Goal: Use online tool/utility: Utilize a website feature to perform a specific function

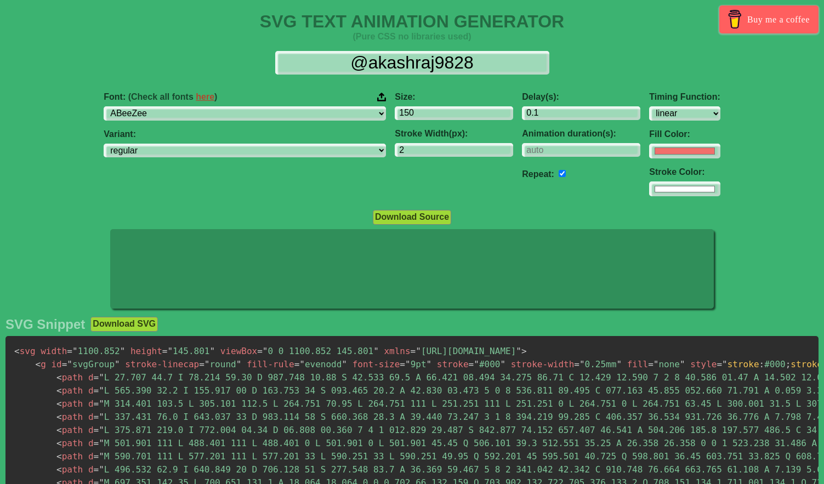
select select "linear"
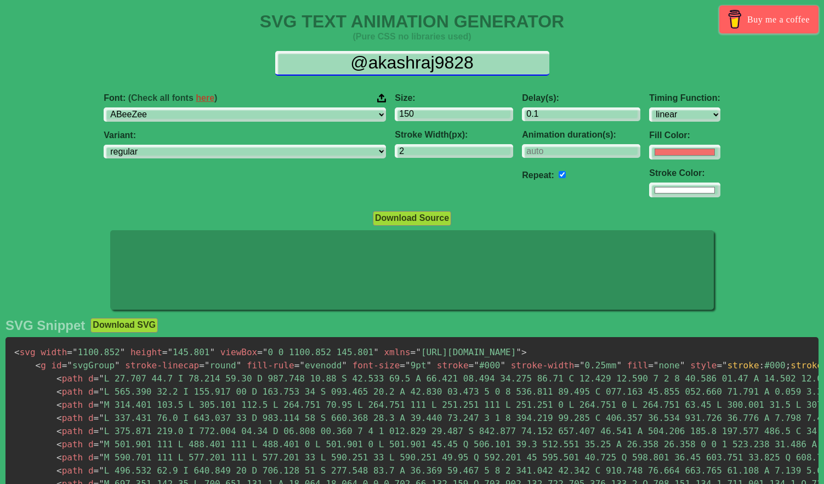
click at [420, 64] on input "@akashraj9828" at bounding box center [412, 63] width 274 height 25
type input "@"
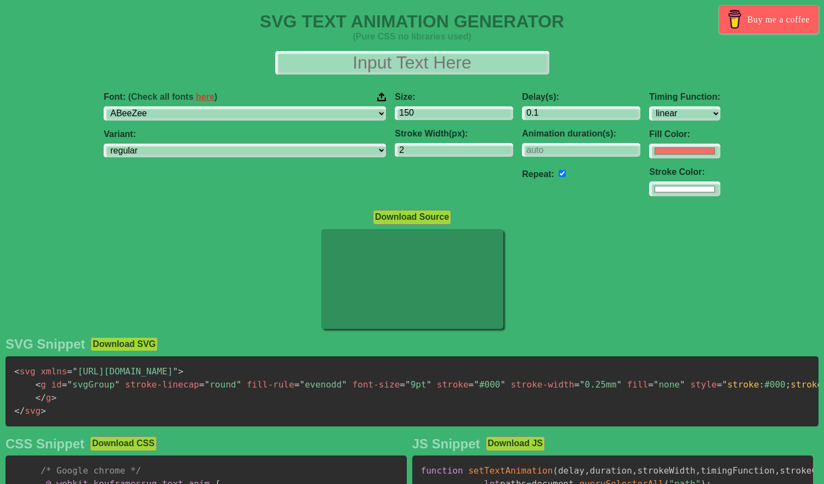
drag, startPoint x: 167, startPoint y: 288, endPoint x: 201, endPoint y: 232, distance: 65.1
click at [167, 288] on div at bounding box center [412, 280] width 824 height 102
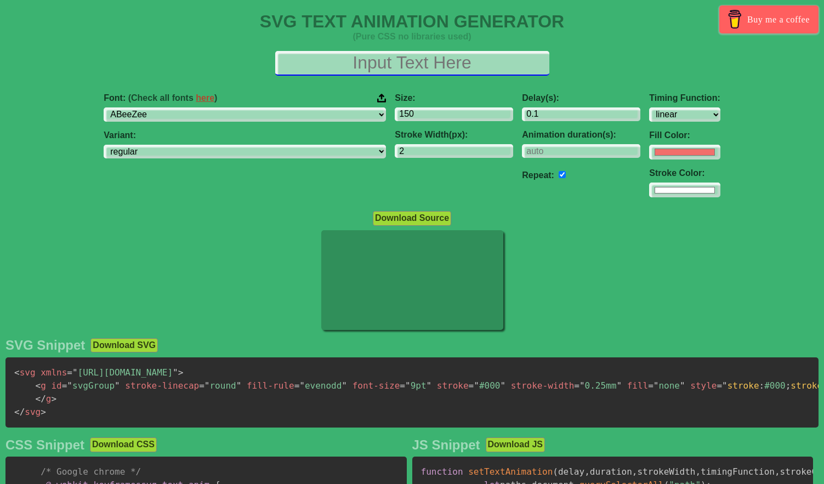
click at [372, 63] on input "text" at bounding box center [412, 63] width 274 height 25
paste input "Elegant Moments"
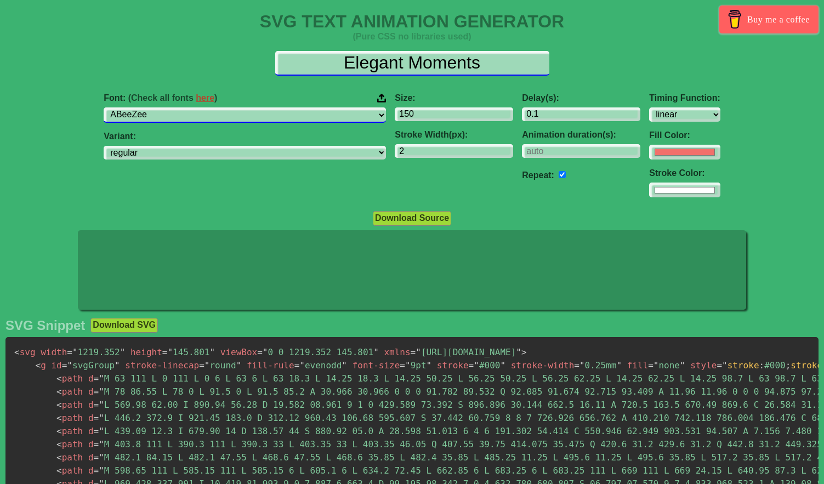
type input "Elegant Moments"
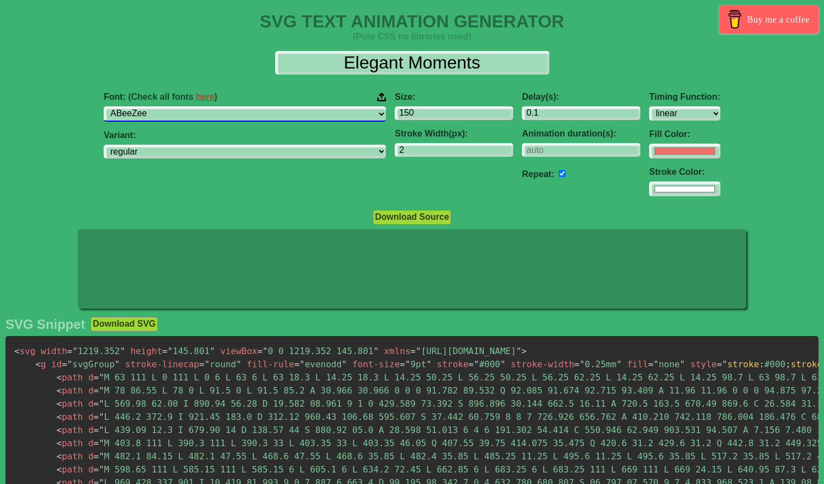
click at [289, 116] on select "ABeeZee [PERSON_NAME] Display AR One Sans [PERSON_NAME] Libre Aboreto Abril Fat…" at bounding box center [245, 113] width 282 height 15
click at [183, 106] on select "ABeeZee [PERSON_NAME] Display AR One Sans [PERSON_NAME] Libre Aboreto Abril Fat…" at bounding box center [245, 113] width 282 height 15
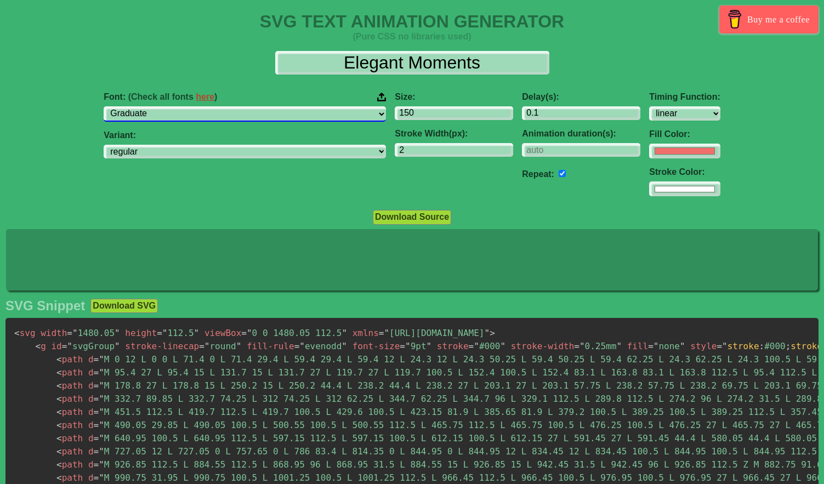
click at [289, 116] on select "ABeeZee [PERSON_NAME] Display AR One Sans [PERSON_NAME] Libre Aboreto Abril Fat…" at bounding box center [245, 113] width 282 height 15
select select "Abhaya Libre"
click at [183, 106] on select "ABeeZee [PERSON_NAME] Display AR One Sans [PERSON_NAME] Libre Aboreto Abril Fat…" at bounding box center [245, 113] width 282 height 15
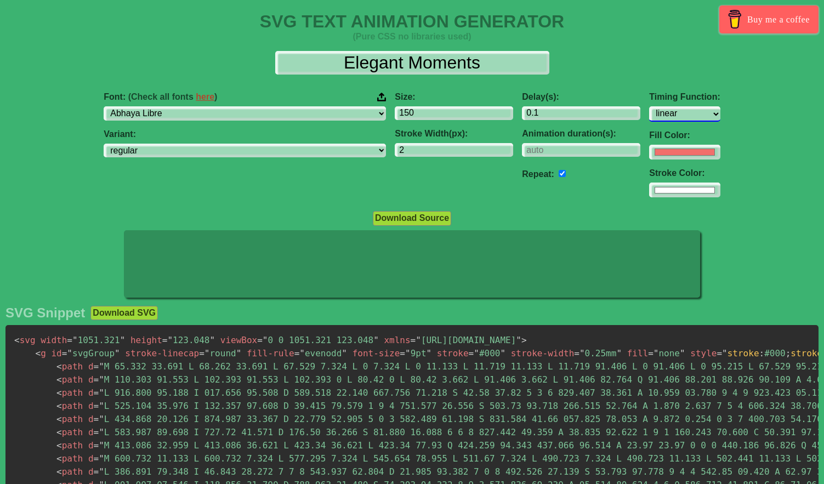
click at [649, 115] on select "ease ease-in ease-out ease-in-out linear step-start step-end" at bounding box center [684, 113] width 71 height 15
click at [649, 106] on select "ease ease-in ease-out ease-in-out linear step-start step-end" at bounding box center [684, 113] width 71 height 15
click at [649, 117] on select "ease ease-in ease-out ease-in-out linear step-start step-end" at bounding box center [684, 113] width 71 height 15
select select "linear"
click at [649, 106] on select "ease ease-in ease-out ease-in-out linear step-start step-end" at bounding box center [684, 113] width 71 height 15
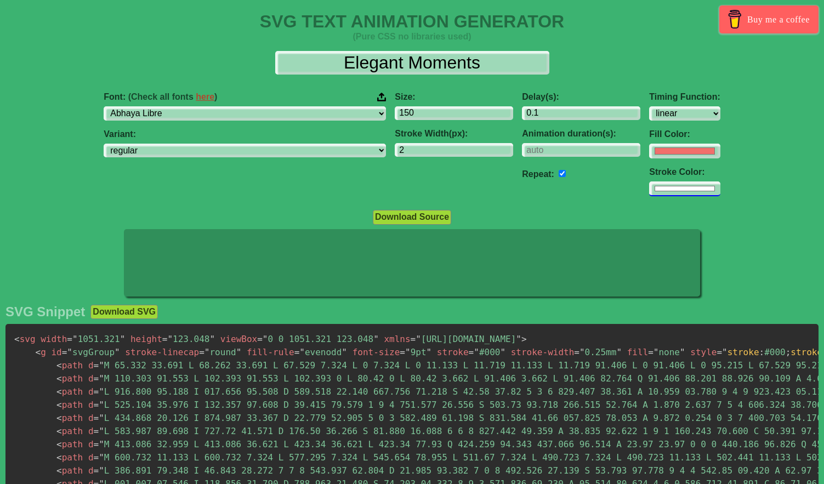
click at [649, 188] on input "#ffffff" at bounding box center [684, 188] width 71 height 15
type input "#ffffff"
drag, startPoint x: 604, startPoint y: 150, endPoint x: 602, endPoint y: 155, distance: 5.7
click at [649, 150] on input "#f16f6b" at bounding box center [684, 151] width 71 height 15
type input "#ffffff"
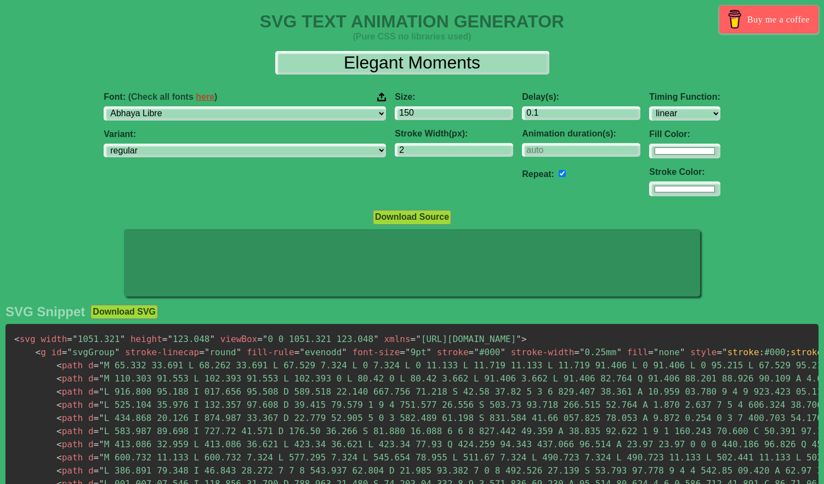
click at [390, 195] on div "Size: 150 Stroke Width(px): 2" at bounding box center [453, 144] width 127 height 122
click at [404, 150] on input "2" at bounding box center [454, 150] width 118 height 15
click at [440, 152] on input "1" at bounding box center [454, 150] width 118 height 15
click at [440, 152] on input "0" at bounding box center [454, 150] width 118 height 15
click at [649, 190] on input "#ffffff" at bounding box center [684, 188] width 71 height 15
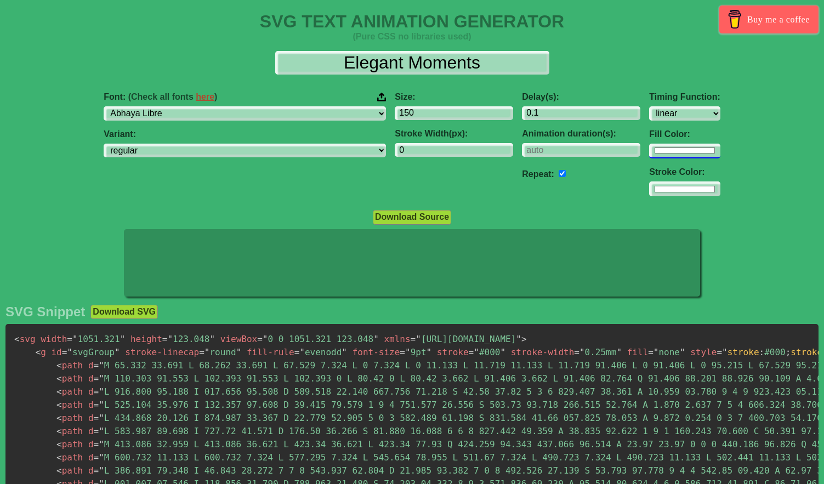
click at [649, 150] on input "#ffffff" at bounding box center [684, 151] width 71 height 15
type input "1"
click at [439, 145] on input "1" at bounding box center [454, 150] width 118 height 15
click at [522, 152] on input "number" at bounding box center [581, 150] width 118 height 15
click at [557, 149] on input "1" at bounding box center [581, 150] width 118 height 15
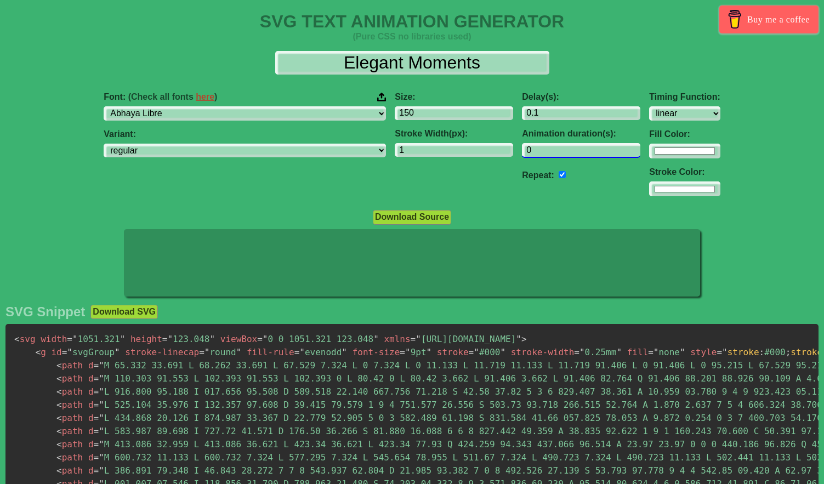
type input "0"
click at [554, 152] on input "0" at bounding box center [581, 150] width 118 height 15
click at [558, 174] on input "checkbox" at bounding box center [561, 173] width 7 height 7
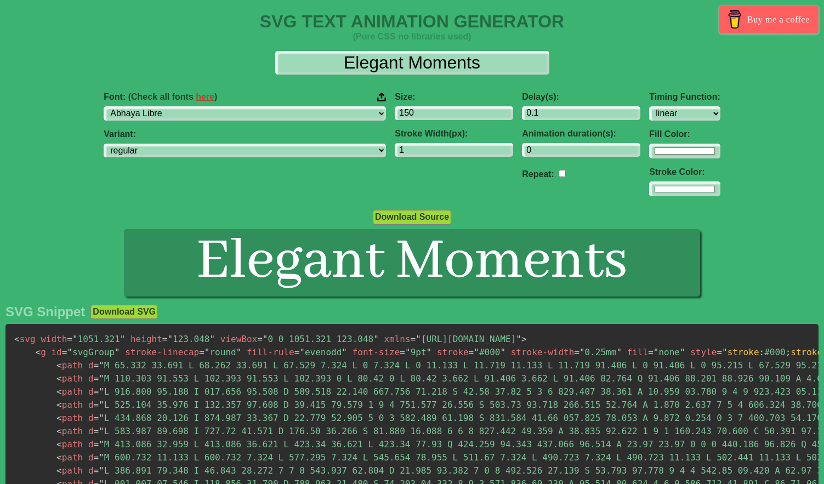
click at [558, 173] on input "checkbox" at bounding box center [561, 173] width 7 height 7
checkbox input "true"
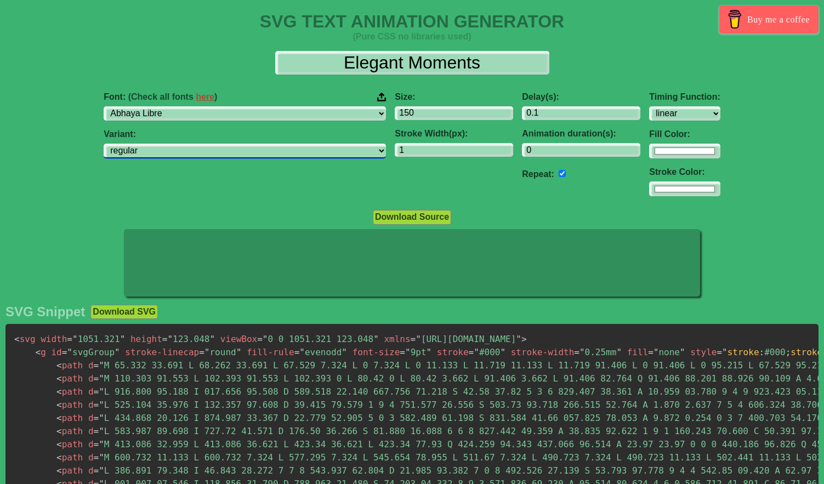
click at [270, 147] on select "regular [CREDIT_CARD_NUMBER]" at bounding box center [245, 151] width 282 height 15
click at [183, 144] on select "regular [CREDIT_CARD_NUMBER]" at bounding box center [245, 151] width 282 height 15
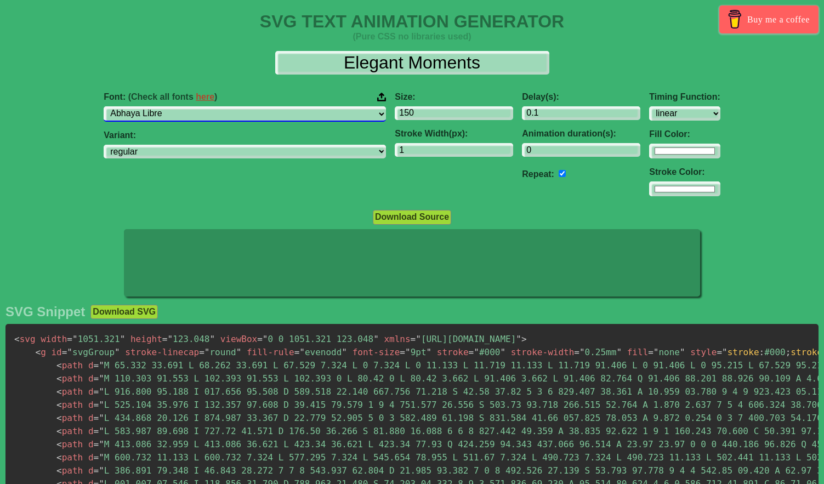
click at [280, 112] on select "ABeeZee [PERSON_NAME] Display AR One Sans [PERSON_NAME] Libre Aboreto Abril Fat…" at bounding box center [245, 113] width 282 height 15
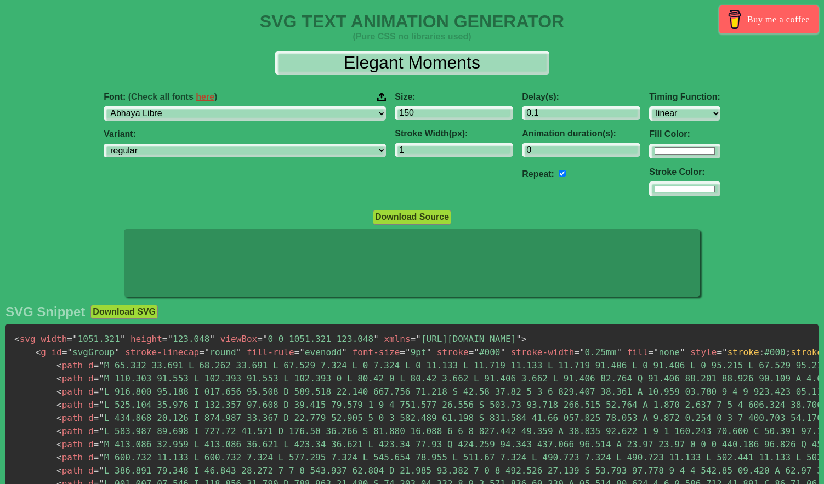
click at [214, 98] on link "here" at bounding box center [205, 96] width 19 height 9
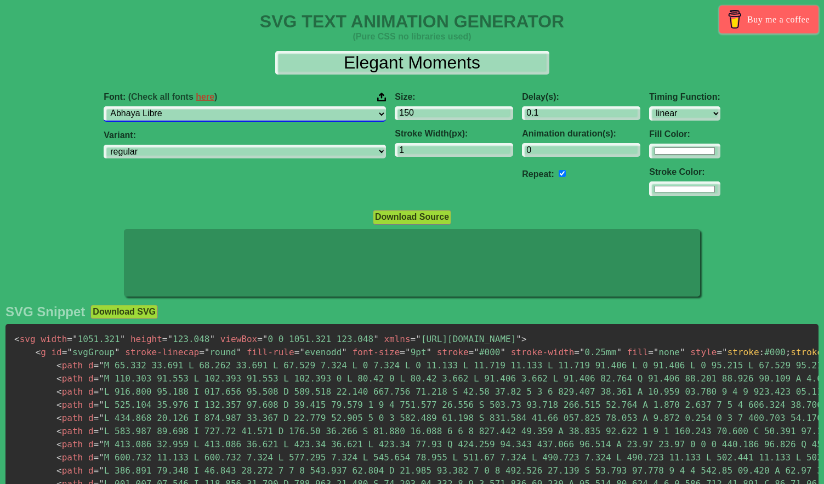
click at [256, 113] on select "ABeeZee [PERSON_NAME] Display AR One Sans [PERSON_NAME] Libre Aboreto Abril Fat…" at bounding box center [245, 113] width 282 height 15
select select "[PERSON_NAME]"
click at [183, 106] on select "ABeeZee [PERSON_NAME] Display AR One Sans [PERSON_NAME] Libre Aboreto Abril Fat…" at bounding box center [245, 113] width 282 height 15
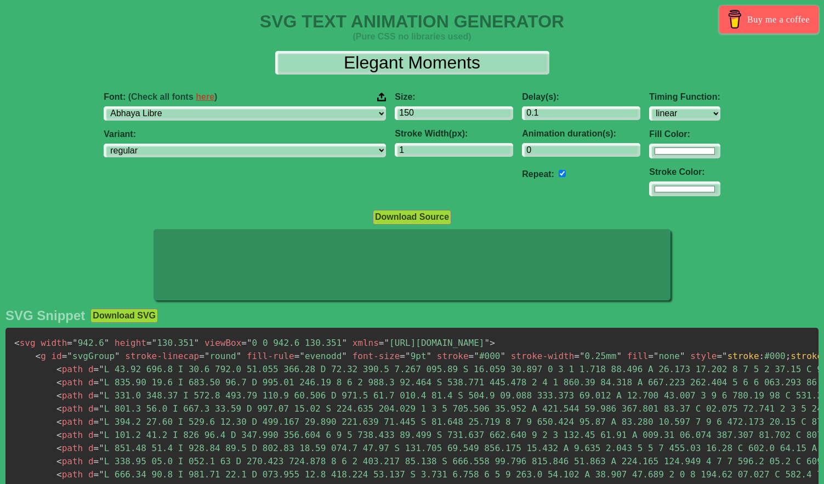
click at [260, 183] on div "Font: (Check all fonts here ) ABeeZee [PERSON_NAME] Display AR One Sans [PERSON…" at bounding box center [244, 144] width 291 height 122
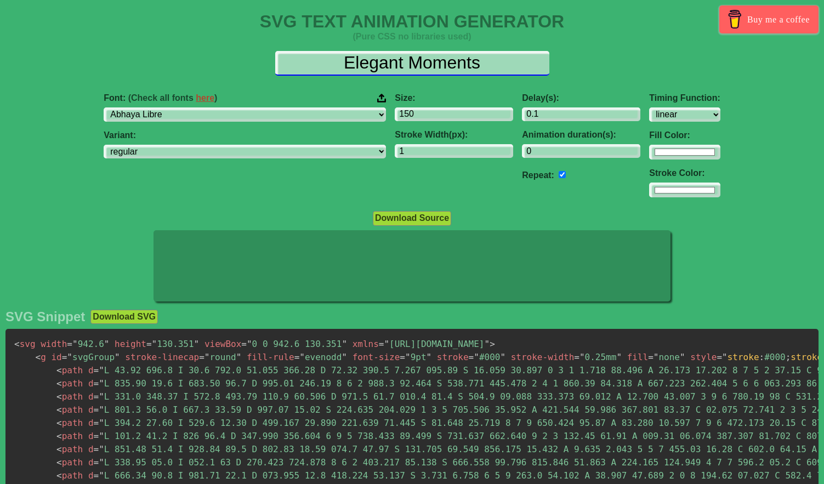
click at [488, 64] on input "Elegant Moments" at bounding box center [412, 63] width 274 height 25
type input "Elegant Moments"
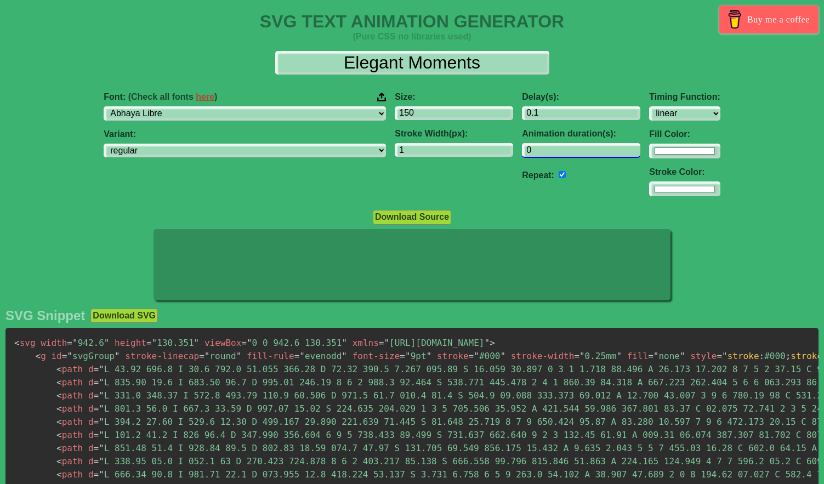
click at [522, 152] on input "0" at bounding box center [581, 150] width 118 height 15
click at [555, 149] on input "1" at bounding box center [581, 150] width 118 height 15
click at [555, 149] on input "2" at bounding box center [581, 150] width 118 height 15
type input "1"
click at [554, 153] on input "1" at bounding box center [581, 150] width 118 height 15
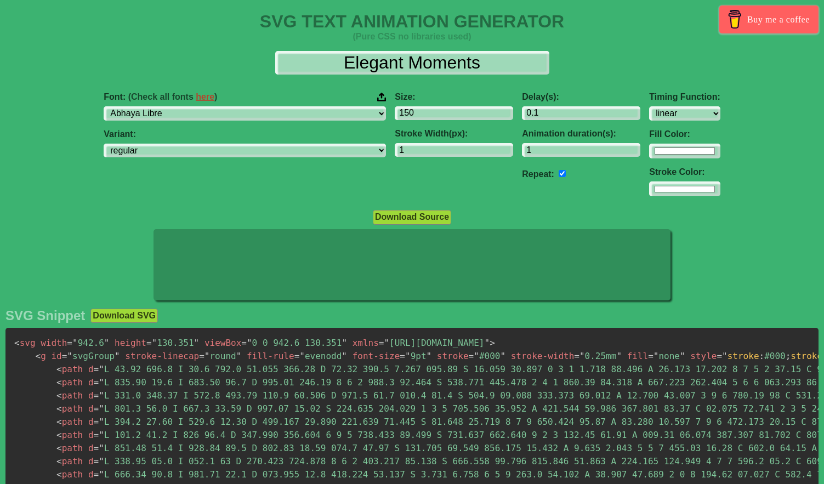
click at [522, 175] on div "Repeat:" at bounding box center [581, 173] width 118 height 16
click at [558, 174] on input "checkbox" at bounding box center [561, 173] width 7 height 7
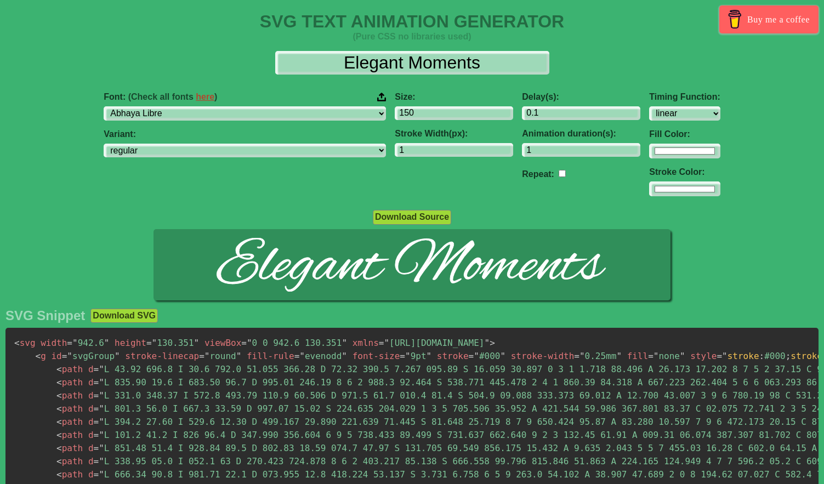
click at [558, 172] on input "checkbox" at bounding box center [561, 173] width 7 height 7
checkbox input "true"
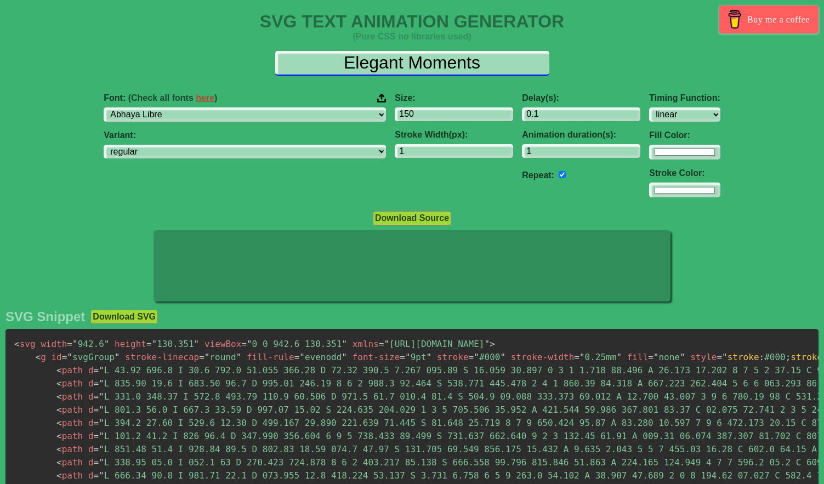
click at [504, 70] on input "Elegant Moments" at bounding box center [412, 63] width 274 height 25
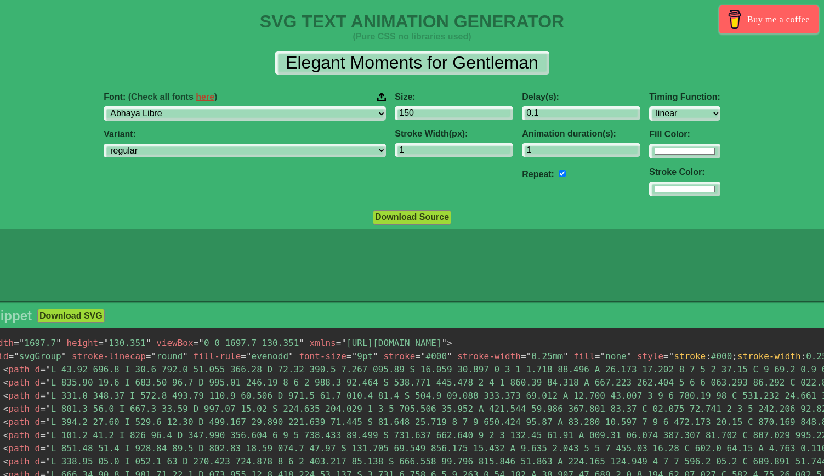
click at [237, 199] on div "Font: (Check all fonts here ) ABeeZee [PERSON_NAME] Display AR One Sans [PERSON…" at bounding box center [244, 144] width 291 height 122
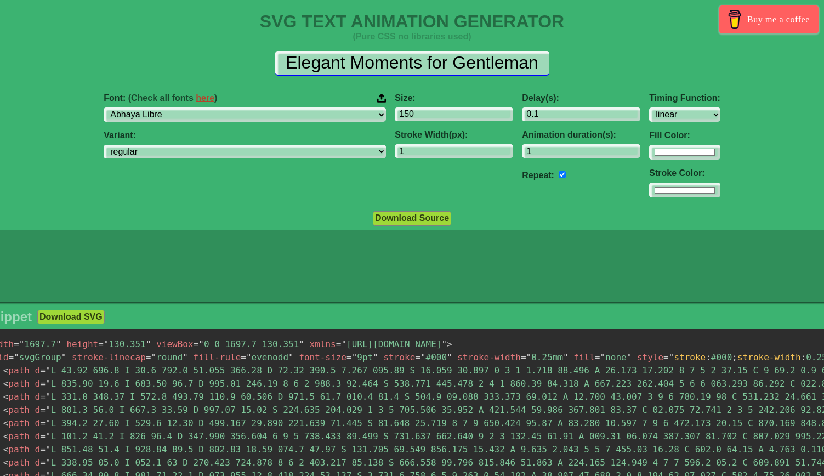
drag, startPoint x: 418, startPoint y: 64, endPoint x: 665, endPoint y: 72, distance: 246.8
click at [665, 72] on div "Elegant Moments for Gentleman" at bounding box center [412, 63] width 913 height 25
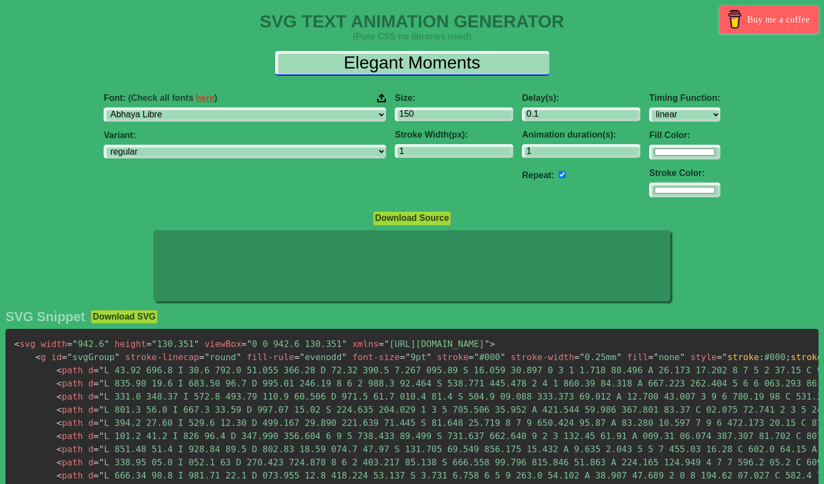
type input "Elegant Moments"
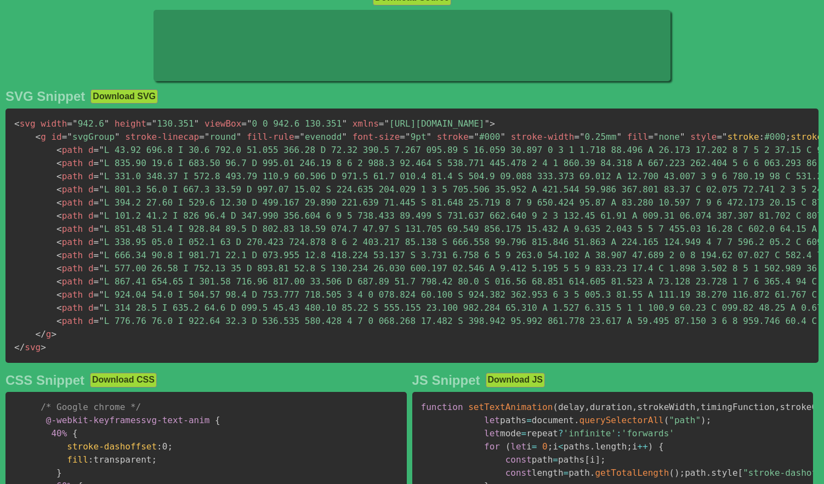
scroll to position [218, 0]
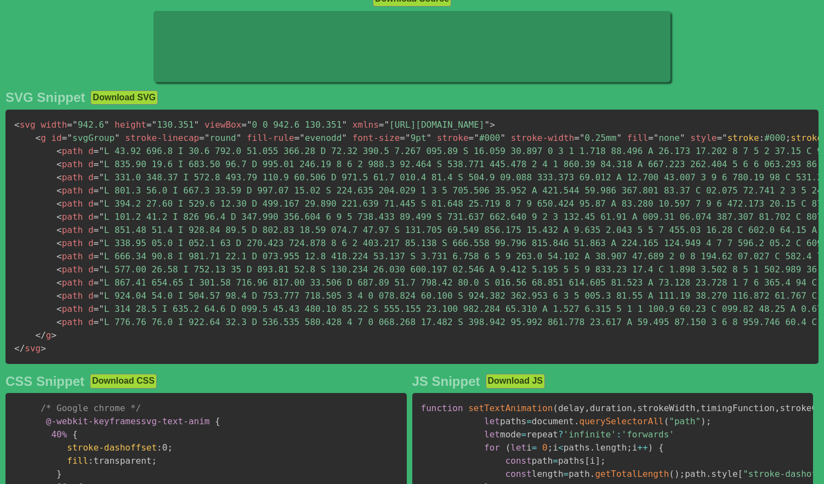
click at [125, 101] on button "Download SVG" at bounding box center [123, 97] width 67 height 14
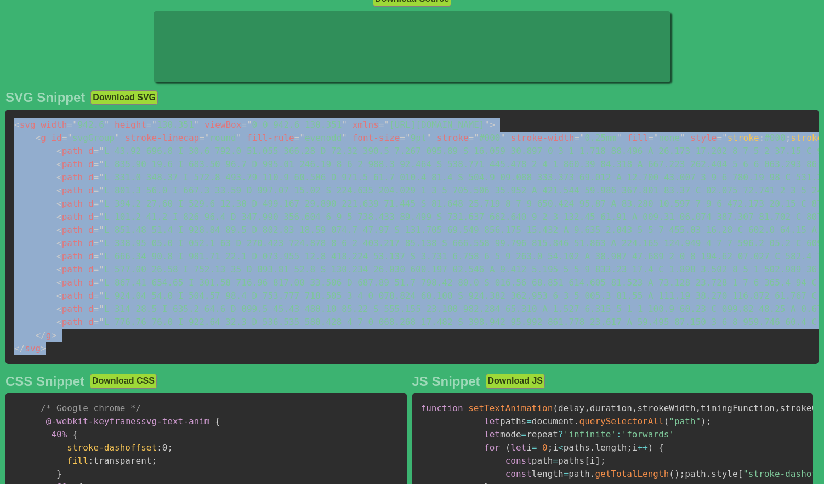
drag, startPoint x: 76, startPoint y: 353, endPoint x: 11, endPoint y: 118, distance: 243.4
click at [11, 118] on pre "< svg width = " 942.6 " height = " 130.351 " viewBox = " 0 0 942.6 130.351 " xm…" at bounding box center [411, 237] width 813 height 254
copy code "< svg width = " 942.6 " height = " 130.351 " viewBox = " 0 0 942.6 130.351 " xm…"
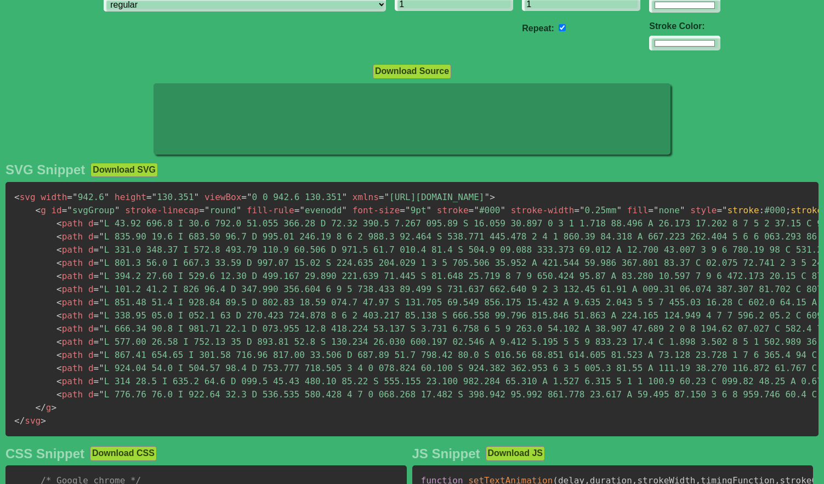
scroll to position [164, 0]
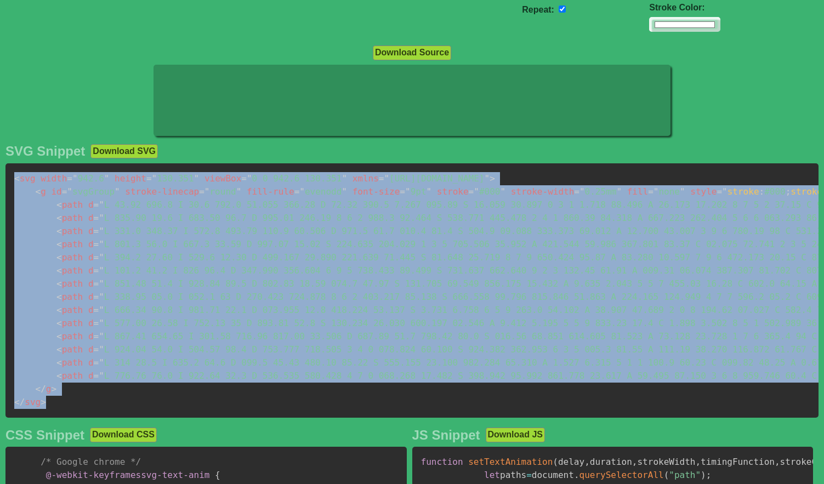
drag, startPoint x: 61, startPoint y: 403, endPoint x: 6, endPoint y: 179, distance: 230.3
click at [6, 179] on pre "< svg width = " 942.6 " height = " 130.351 " viewBox = " 0 0 942.6 130.351 " xm…" at bounding box center [411, 290] width 813 height 254
copy code "< svg width = " 942.6 " height = " 130.351 " viewBox = " 0 0 942.6 130.351 " xm…"
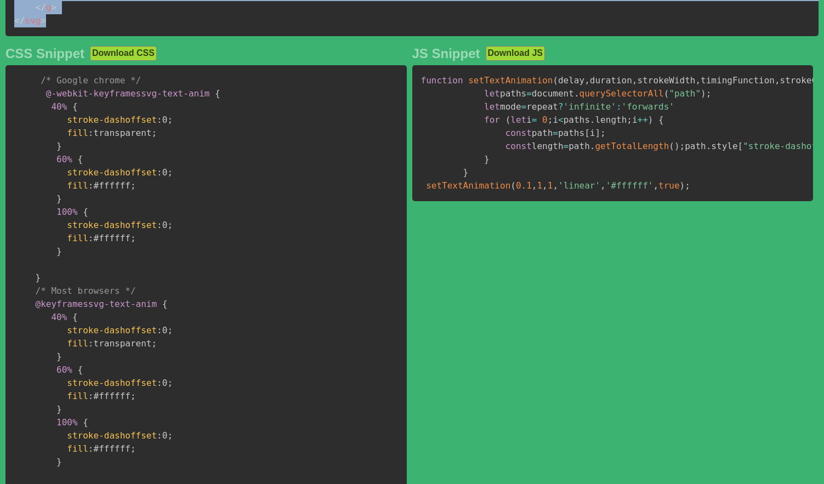
scroll to position [548, 0]
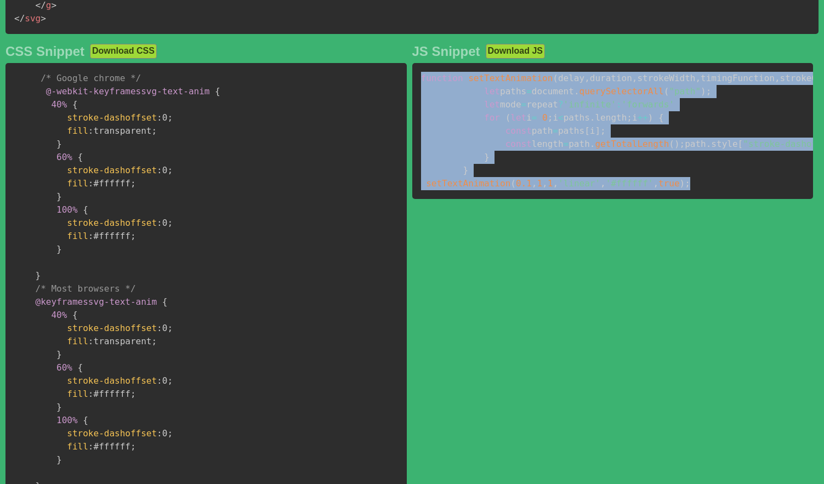
drag, startPoint x: 677, startPoint y: 273, endPoint x: 421, endPoint y: 87, distance: 316.4
click at [421, 87] on pre "function setTextAnimation ( delay , duration , strokeWidth , timingFunction , s…" at bounding box center [612, 131] width 401 height 136
copy code "function setTextAnimation ( delay , duration , strokeWidth , timingFunction , s…"
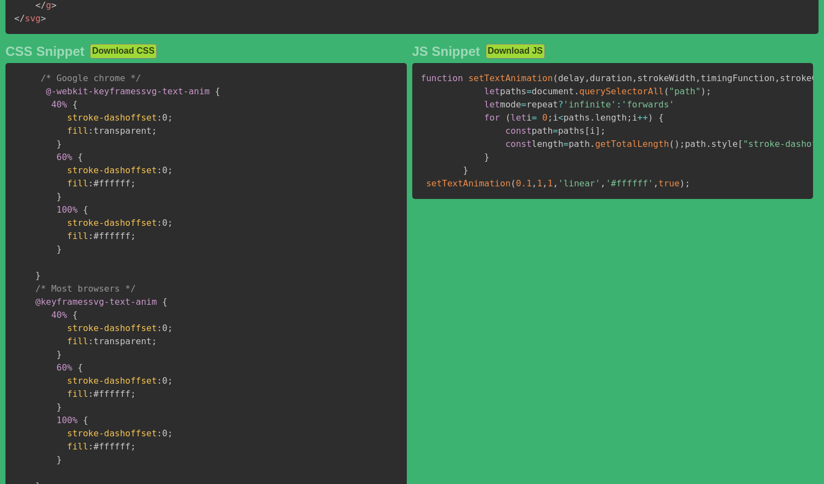
click at [131, 227] on span "stroke-dashoffset" at bounding box center [112, 223] width 90 height 10
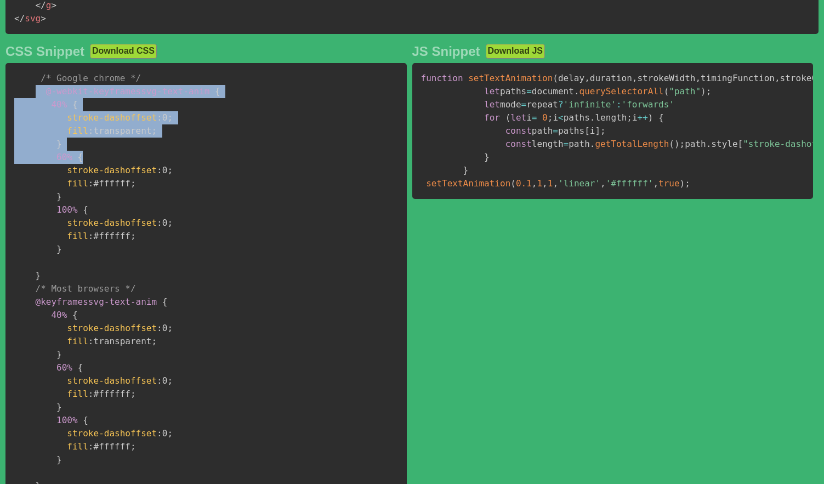
drag, startPoint x: 36, startPoint y: 99, endPoint x: 78, endPoint y: 171, distance: 83.7
click at [78, 171] on pre "/* Google chrome */ @-webkit-keyframes svg-text-anim { 40% { stroke-dashoffset …" at bounding box center [205, 282] width 401 height 438
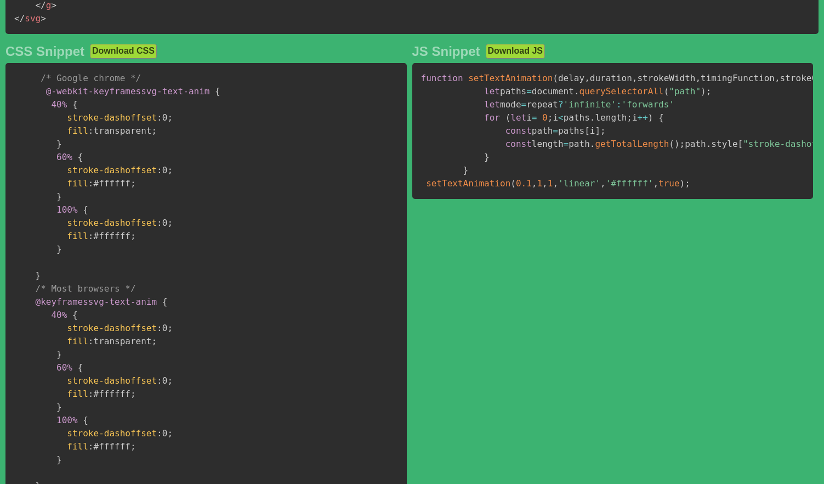
scroll to position [603, 0]
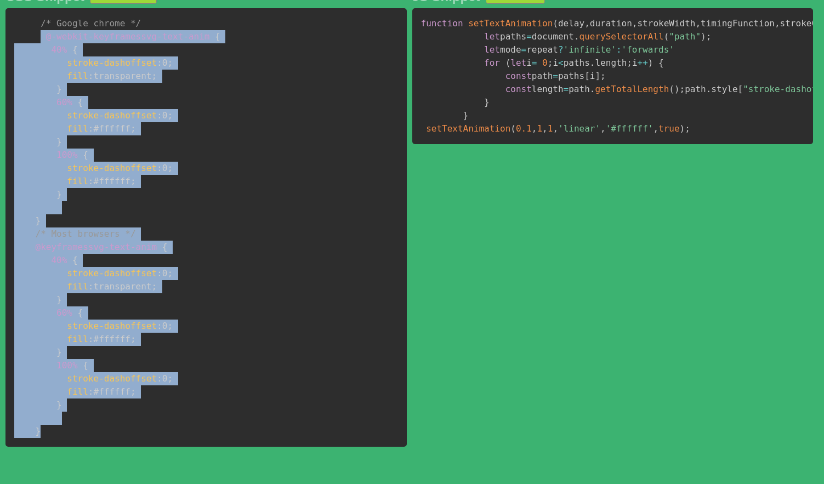
drag, startPoint x: 55, startPoint y: 438, endPoint x: 41, endPoint y: 48, distance: 389.9
click at [41, 48] on pre "/* Google chrome */ @-webkit-keyframes svg-text-anim { 40% { stroke-dashoffset …" at bounding box center [205, 227] width 401 height 438
copy code "@-webkit-keyframes svg-text-anim { 40% { stroke-dashoffset : 0 ; fill : transpa…"
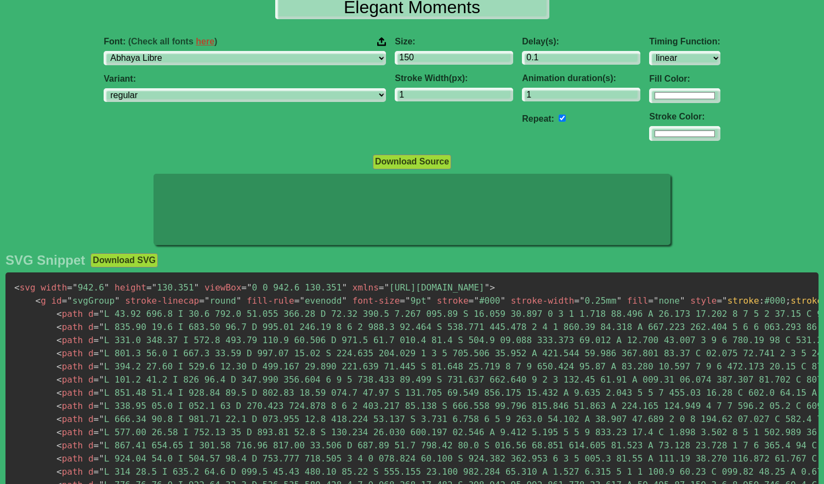
scroll to position [55, 0]
click at [558, 120] on input "checkbox" at bounding box center [561, 118] width 7 height 7
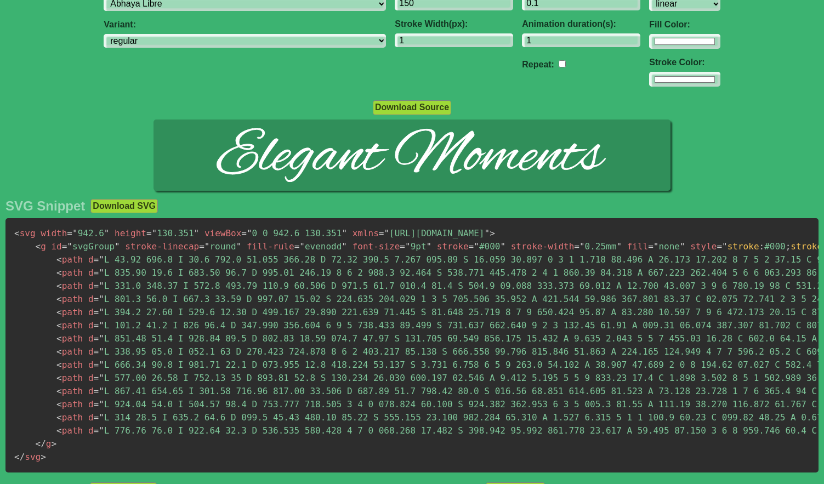
click at [556, 206] on div "SVG Snippet Download SVG" at bounding box center [411, 205] width 813 height 15
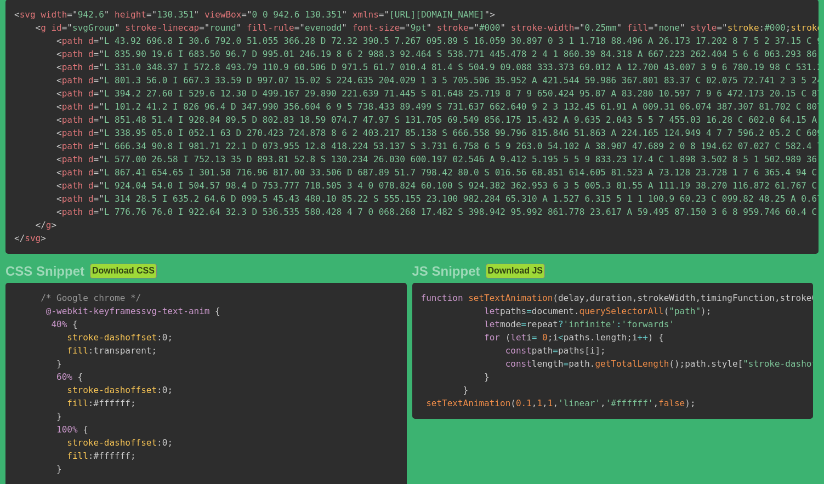
scroll to position [329, 0]
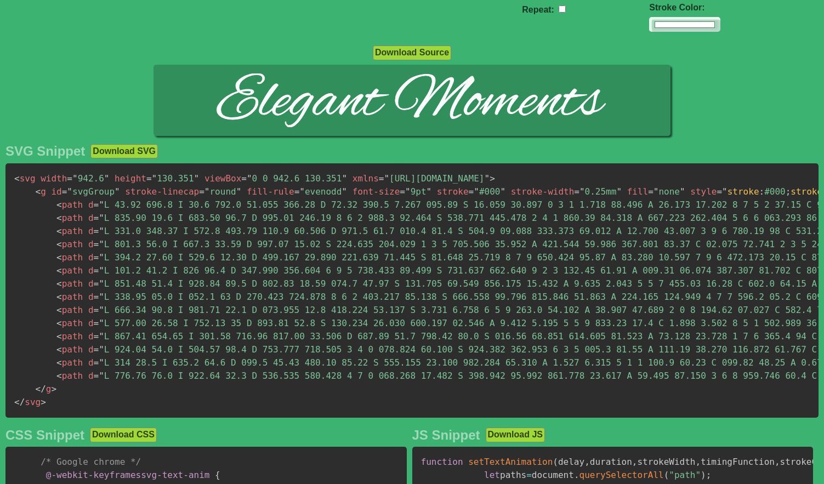
click at [503, 146] on div "SVG Snippet Download SVG" at bounding box center [411, 151] width 813 height 15
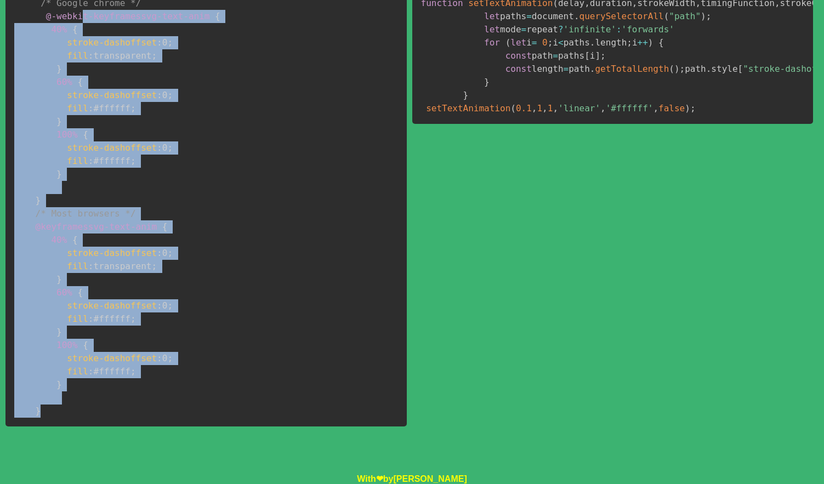
scroll to position [629, 0]
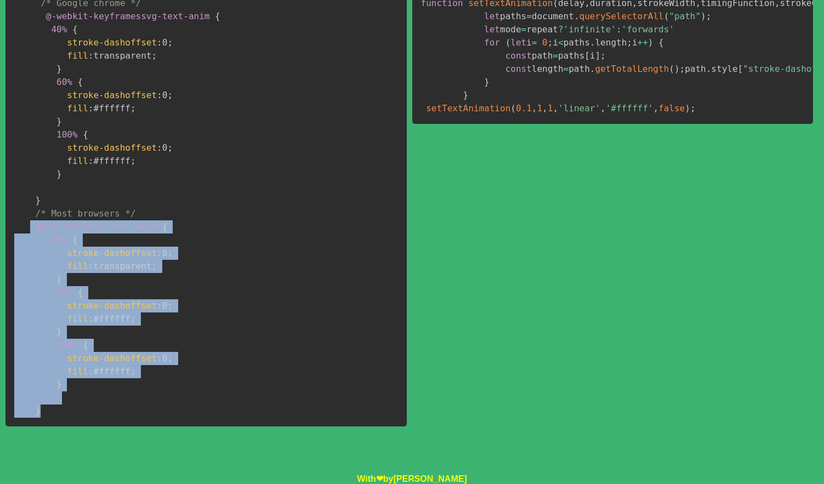
drag, startPoint x: 52, startPoint y: 405, endPoint x: 30, endPoint y: 228, distance: 178.4
click at [30, 228] on pre "/* Google chrome */ @-webkit-keyframes svg-text-anim { 40% { stroke-dashoffset …" at bounding box center [205, 207] width 401 height 438
copy code "@keyframes svg-text-anim { 40% { stroke-dashoffset : 0 ; fill : transparent ; }…"
drag, startPoint x: 129, startPoint y: 196, endPoint x: 188, endPoint y: 209, distance: 60.5
click at [129, 196] on pre "/* Google chrome */ @-webkit-keyframes svg-text-anim { 40% { stroke-dashoffset …" at bounding box center [205, 207] width 401 height 438
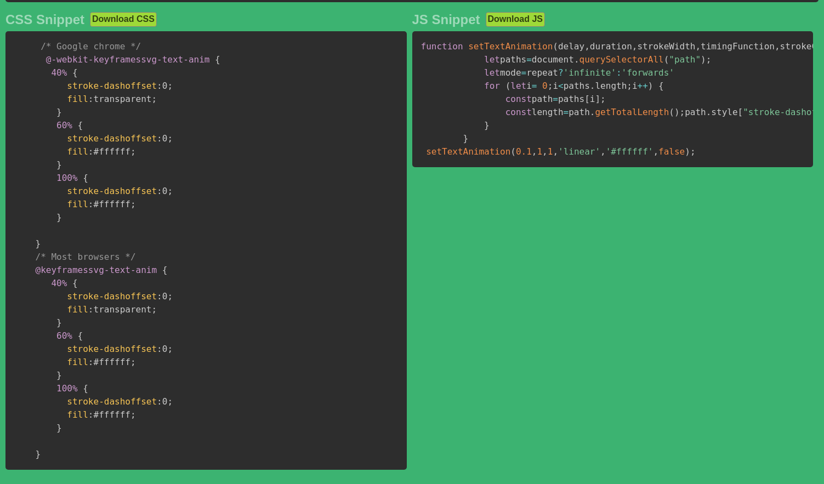
scroll to position [520, 0]
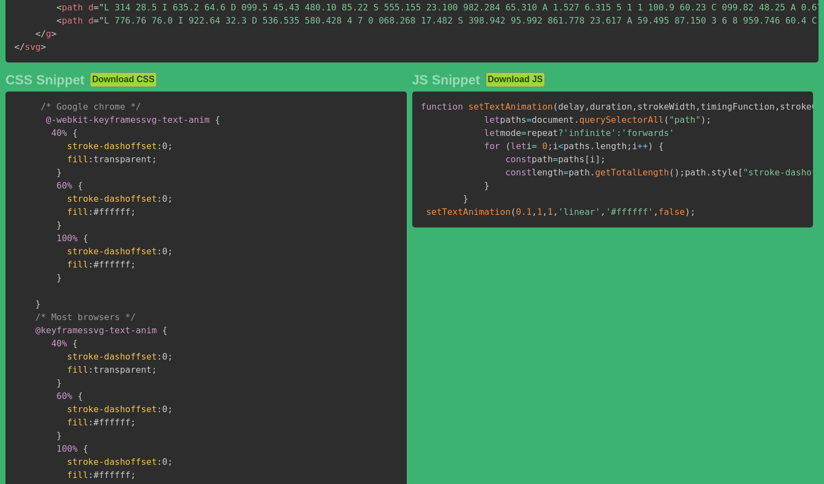
click at [684, 227] on pre "function setTextAnimation ( delay , duration , strokeWidth , timingFunction , s…" at bounding box center [612, 160] width 401 height 136
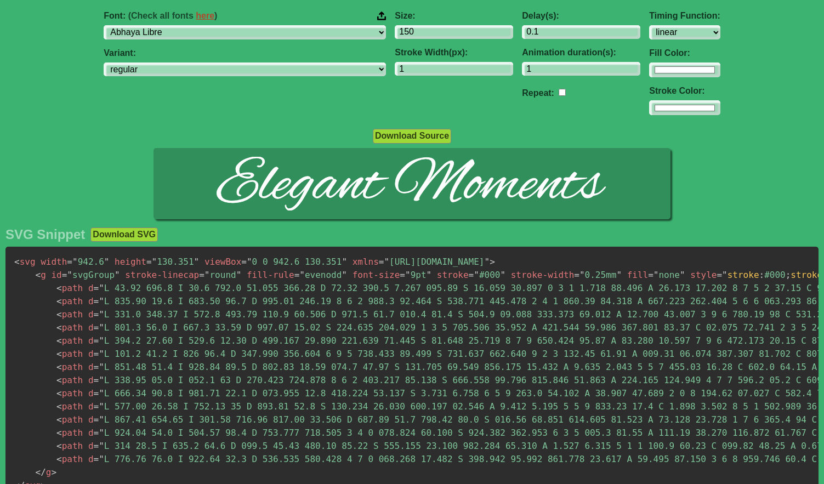
click at [558, 95] on input "checkbox" at bounding box center [561, 92] width 7 height 7
checkbox input "true"
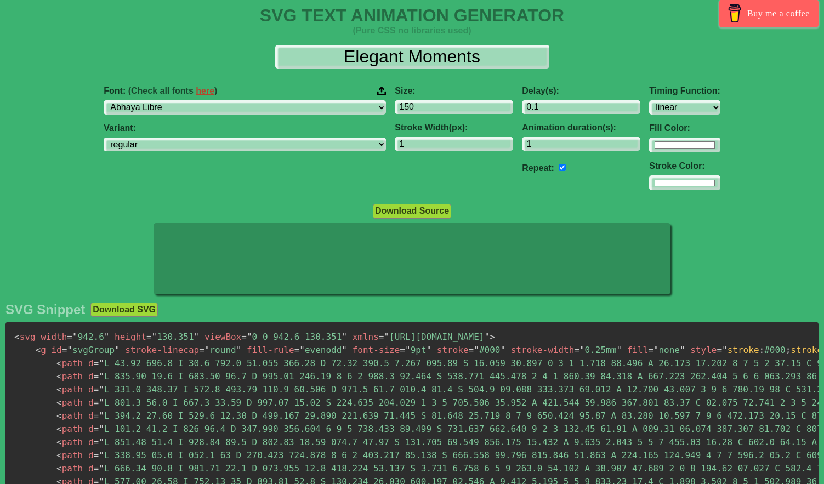
scroll to position [0, 0]
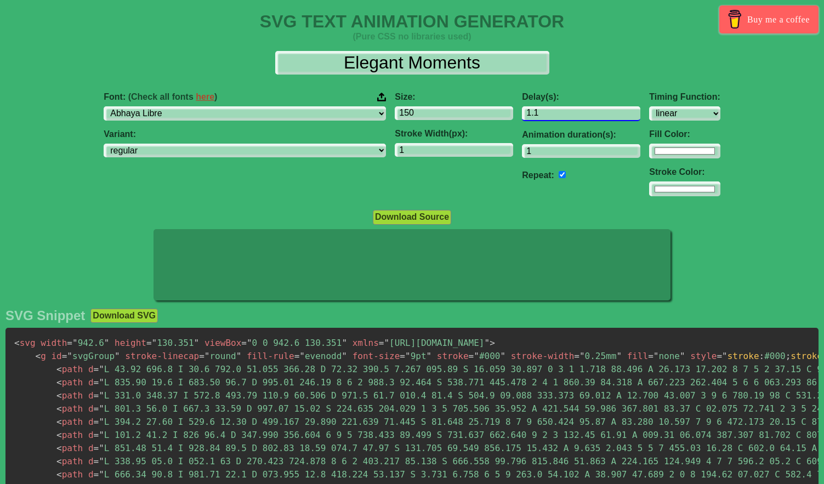
type input "1.1"
click at [553, 112] on input "1.1" at bounding box center [581, 113] width 118 height 15
click at [554, 119] on input "1.1" at bounding box center [581, 113] width 118 height 15
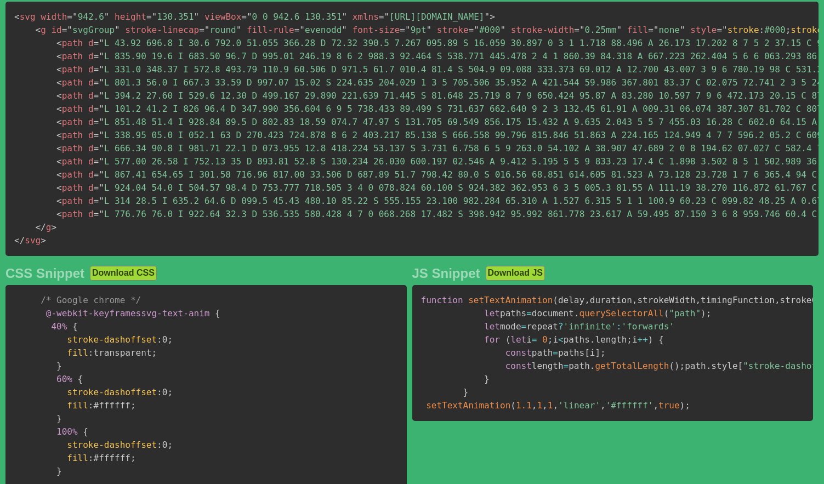
scroll to position [219, 0]
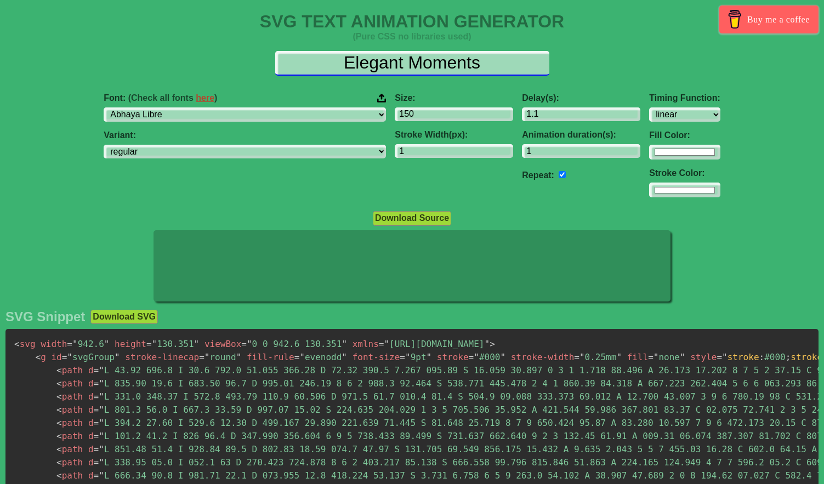
click at [427, 65] on input "Elegant Moments" at bounding box center [412, 63] width 274 height 25
paste input "for Gentlemen"
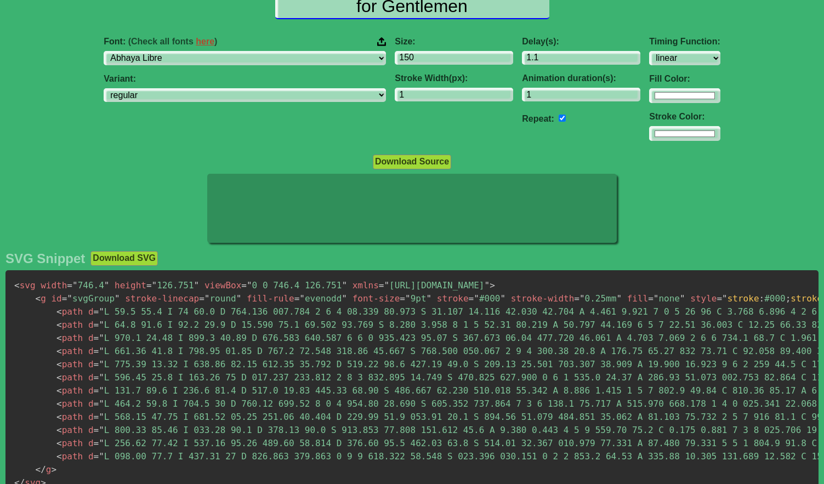
scroll to position [55, 0]
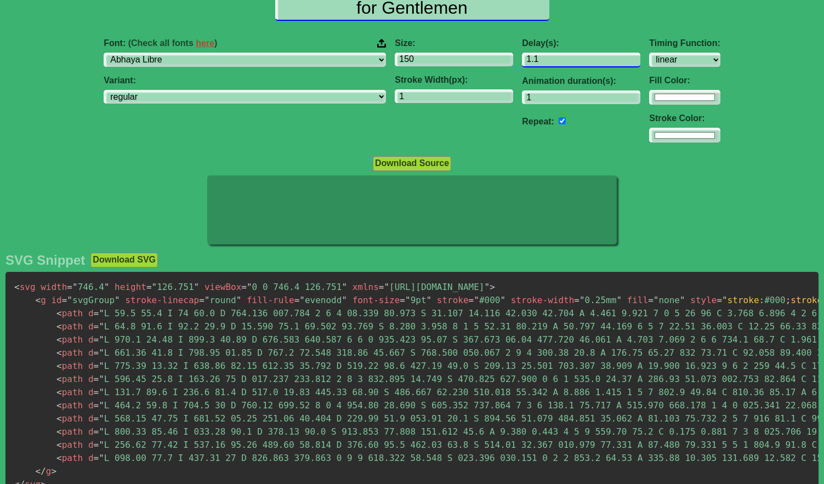
type input "for Gentlemen"
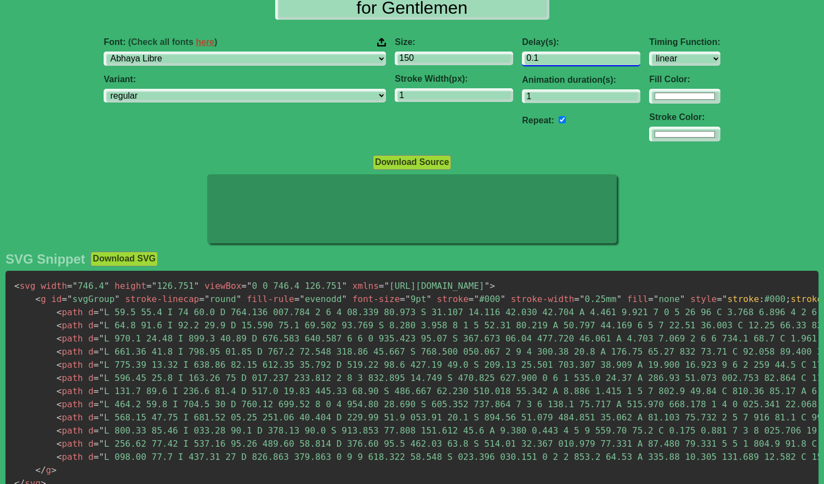
type input "0.1"
click at [553, 62] on input "0.1" at bounding box center [581, 59] width 118 height 15
click at [178, 227] on div at bounding box center [412, 210] width 824 height 72
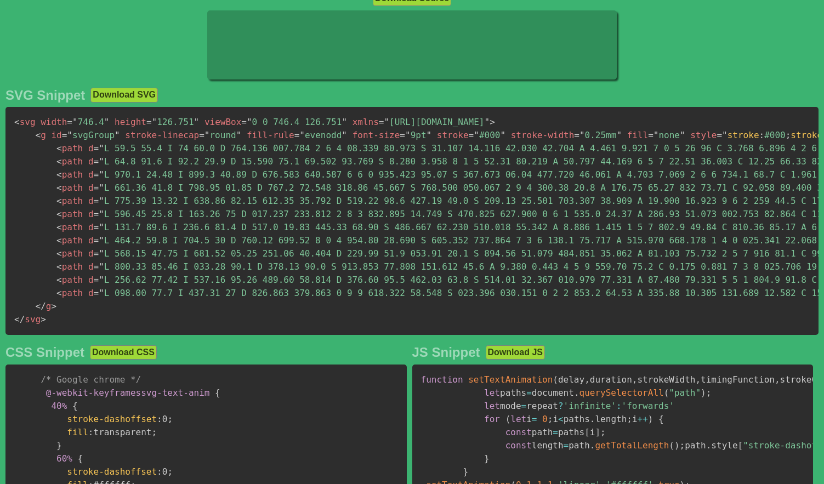
scroll to position [219, 0]
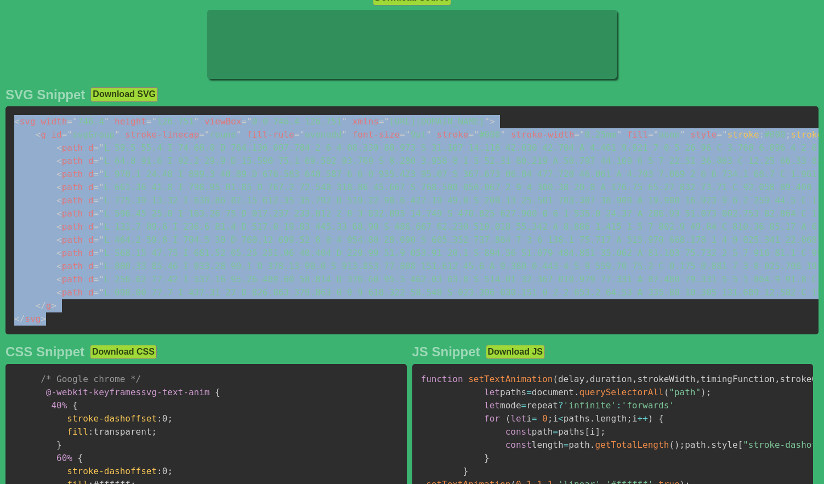
drag, startPoint x: 68, startPoint y: 319, endPoint x: 7, endPoint y: 119, distance: 209.2
click at [7, 119] on pre "< svg width = " 746.4 " height = " 126.751 " viewBox = " 0 0 746.4 126.751 " xm…" at bounding box center [411, 220] width 813 height 228
copy code "< svg width = " 746.4 " height = " 126.751 " viewBox = " 0 0 746.4 126.751 " xm…"
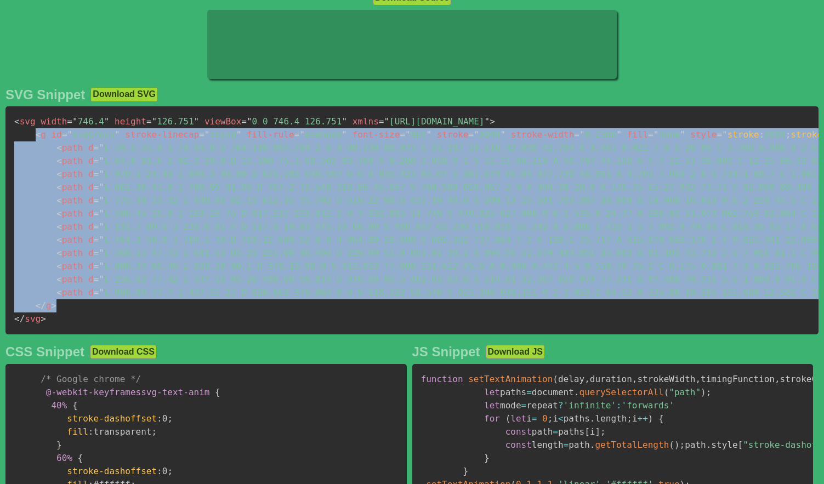
drag, startPoint x: 57, startPoint y: 304, endPoint x: 32, endPoint y: 134, distance: 171.7
click at [32, 134] on pre "< svg width = " 746.4 " height = " 126.751 " viewBox = " 0 0 746.4 126.751 " xm…" at bounding box center [411, 220] width 813 height 228
copy code "< g id = " svgGroup " stroke-linecap = " round " fill-rule = " evenodd " font-s…"
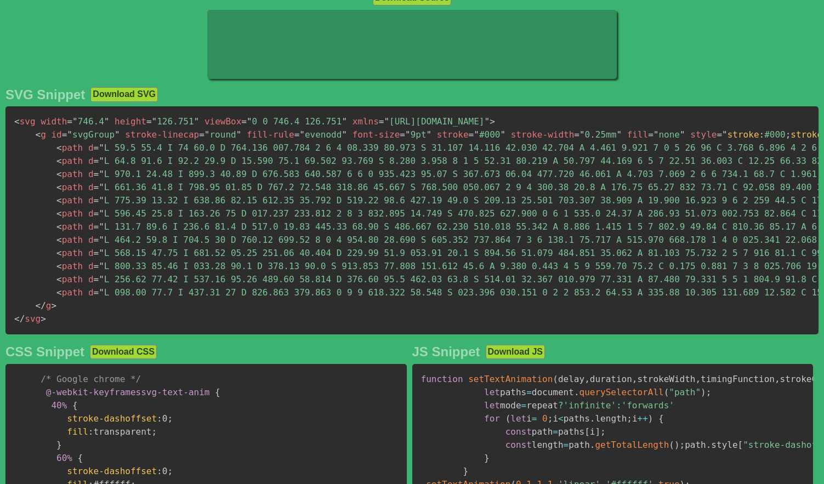
click at [135, 313] on pre "< svg width = " 746.4 " height = " 126.751 " viewBox = " 0 0 746.4 126.751 " xm…" at bounding box center [411, 220] width 813 height 228
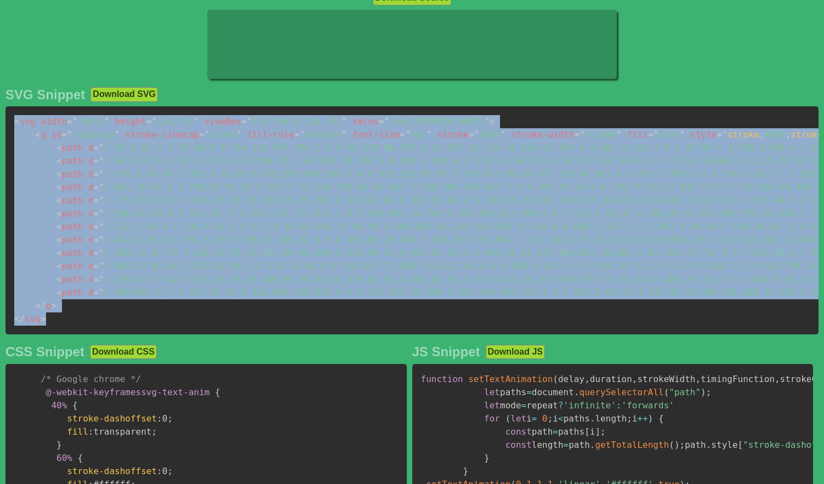
drag, startPoint x: 52, startPoint y: 315, endPoint x: 5, endPoint y: 107, distance: 212.9
click at [5, 107] on div "SVG Snippet Download SVG < svg width = " 746.4 " height = " 126.751 " viewBox =…" at bounding box center [412, 447] width 824 height 730
copy code "< svg width = " 746.4 " height = " 126.751 " viewBox = " 0 0 746.4 126.751 " xm…"
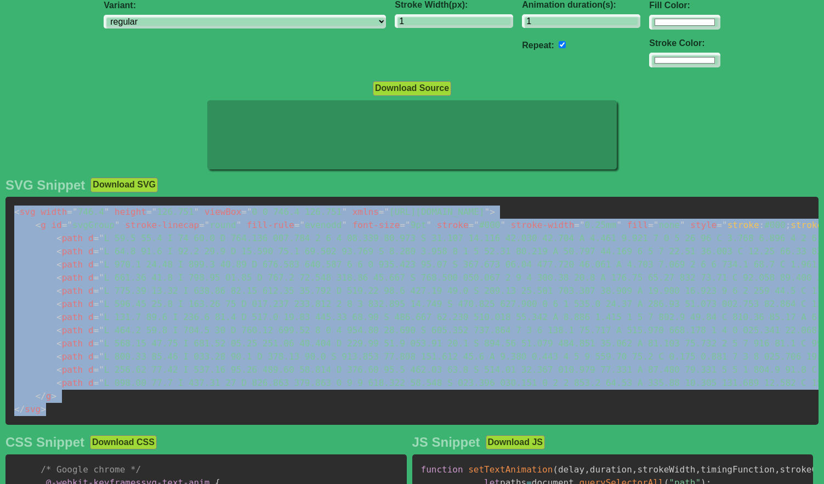
scroll to position [0, 0]
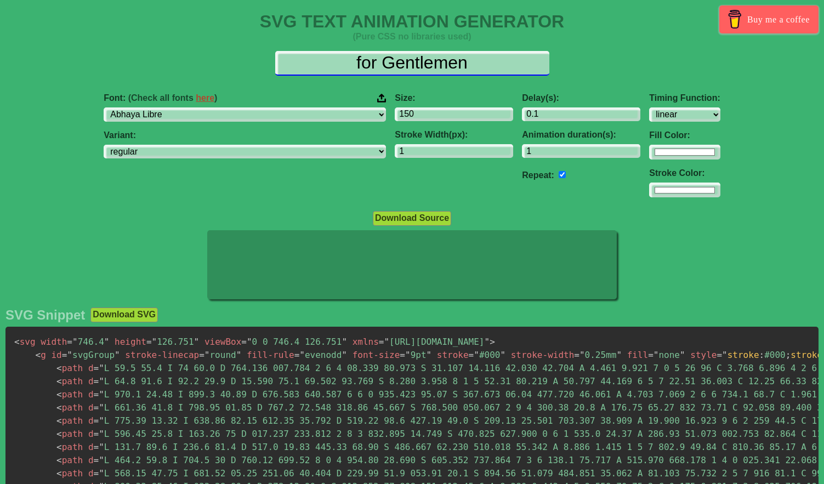
click at [497, 59] on input "for Gentlemen" at bounding box center [412, 63] width 274 height 25
click at [352, 61] on input "for Gentlemen" at bounding box center [412, 63] width 274 height 25
